Goal: Transaction & Acquisition: Download file/media

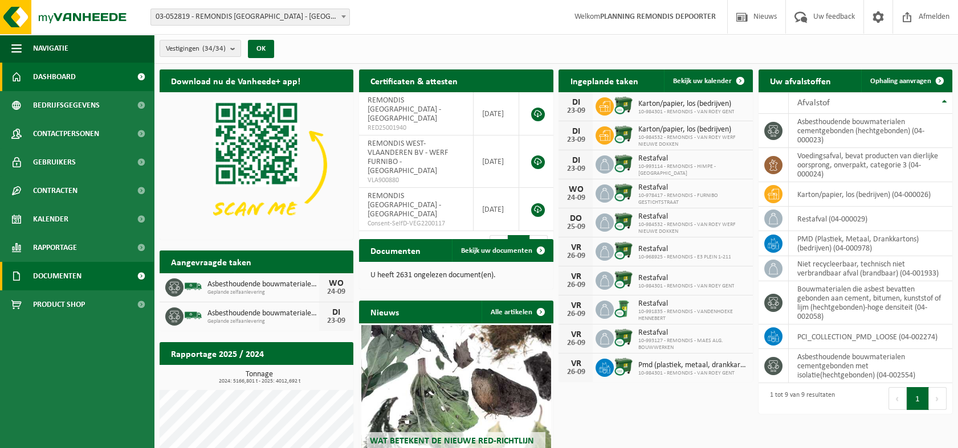
click at [55, 277] on span "Documenten" at bounding box center [57, 276] width 48 height 28
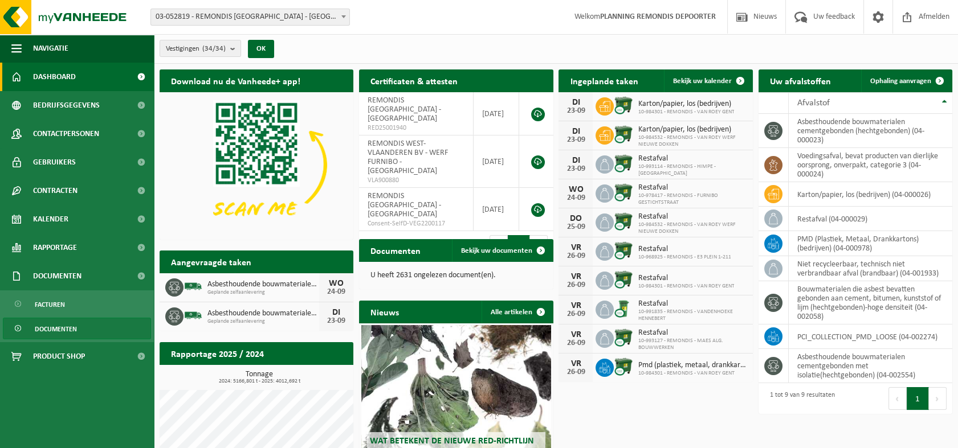
click at [63, 334] on span "Documenten" at bounding box center [56, 329] width 42 height 22
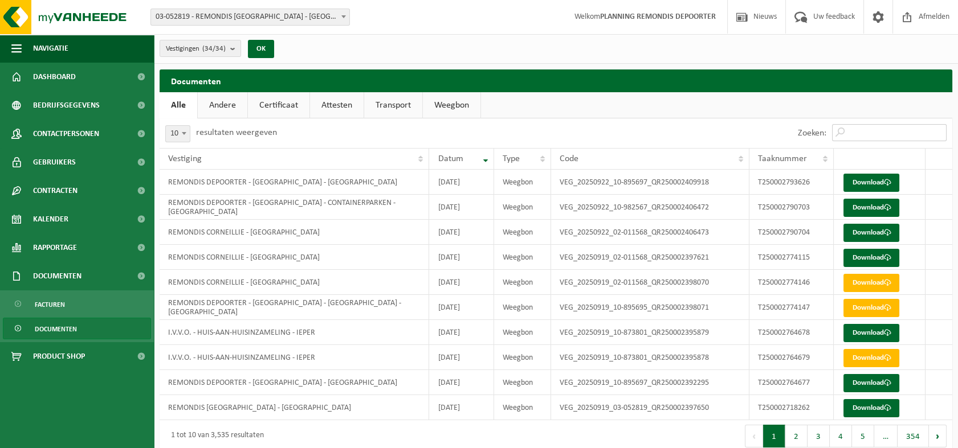
click at [870, 132] on input "Zoeken:" at bounding box center [889, 132] width 114 height 17
paste input "T250002774121"
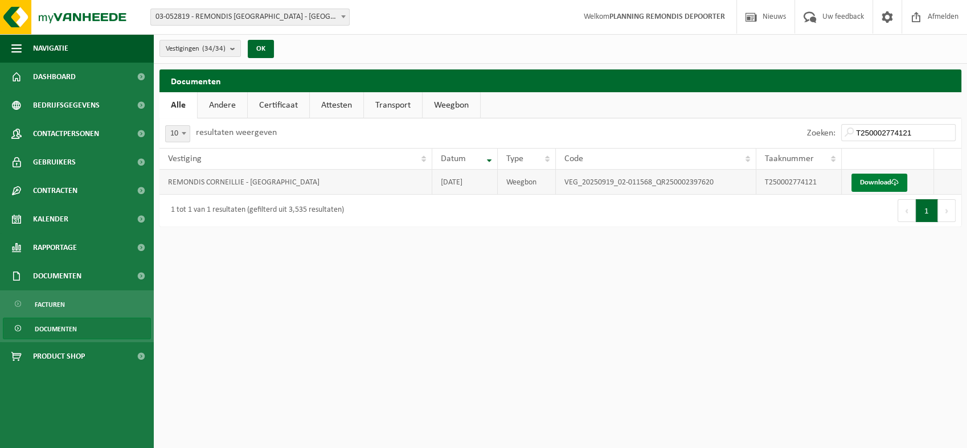
click at [866, 185] on link "Download" at bounding box center [880, 183] width 56 height 18
click at [880, 182] on link "Download" at bounding box center [880, 183] width 56 height 18
drag, startPoint x: 916, startPoint y: 133, endPoint x: 793, endPoint y: 135, distance: 123.1
click at [793, 136] on div "Zoeken: T250002774121" at bounding box center [761, 133] width 401 height 30
paste input "15"
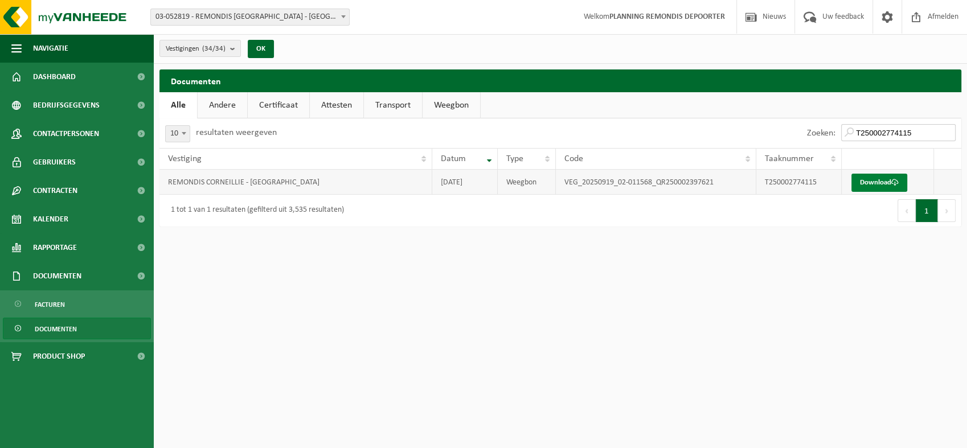
type input "T250002774115"
click at [870, 179] on link "Download" at bounding box center [880, 183] width 56 height 18
